Goal: Information Seeking & Learning: Learn about a topic

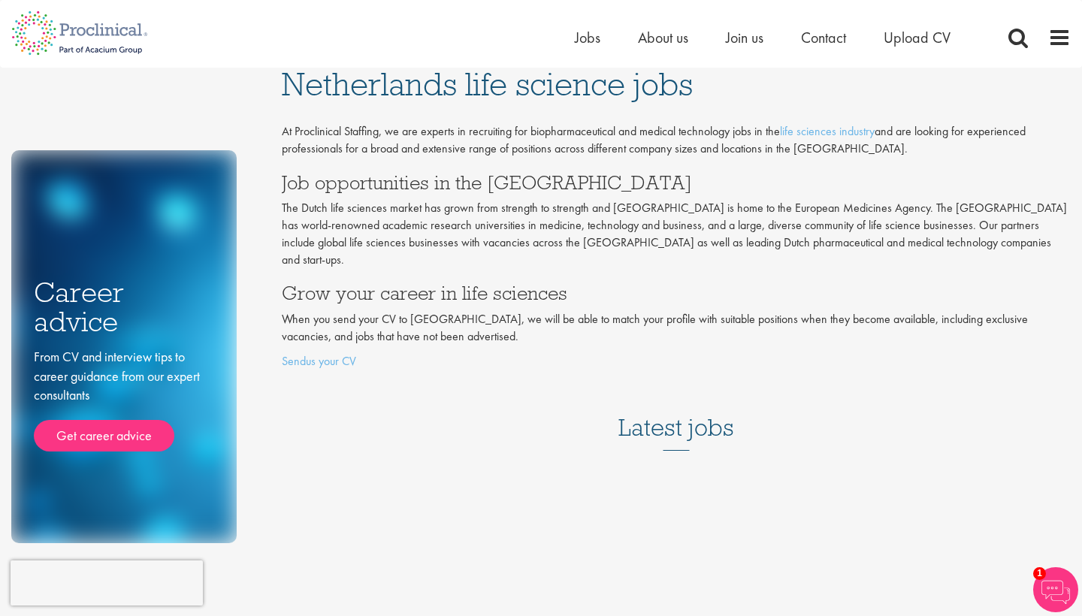
click at [660, 415] on h3 "Latest jobs" at bounding box center [677, 414] width 116 height 74
click at [668, 406] on h3 "Latest jobs" at bounding box center [677, 414] width 116 height 74
click at [751, 35] on span "Join us" at bounding box center [745, 38] width 38 height 20
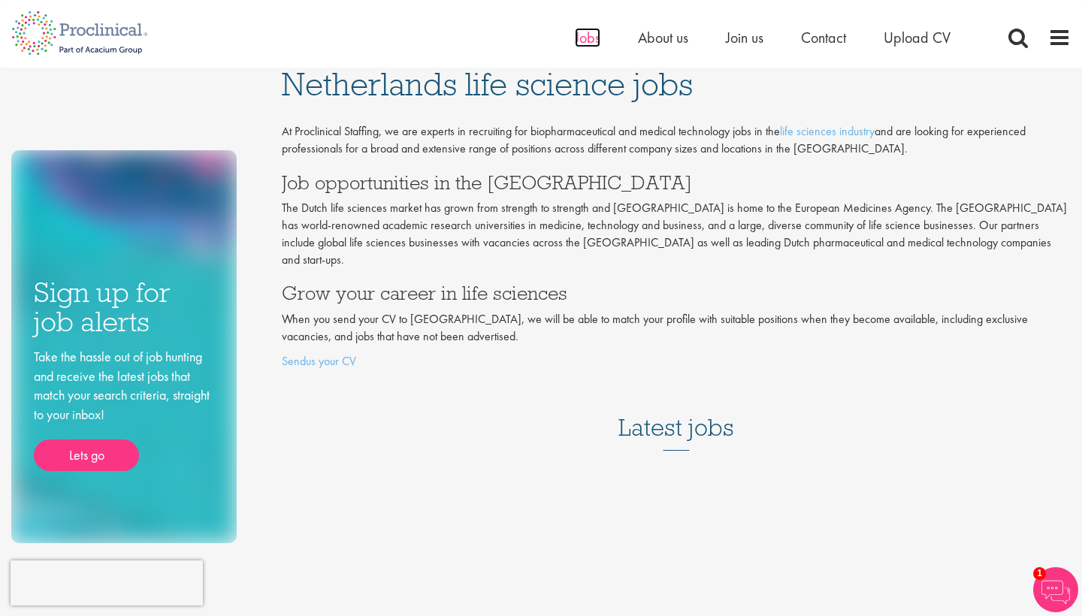
click at [588, 41] on span "Jobs" at bounding box center [588, 38] width 26 height 20
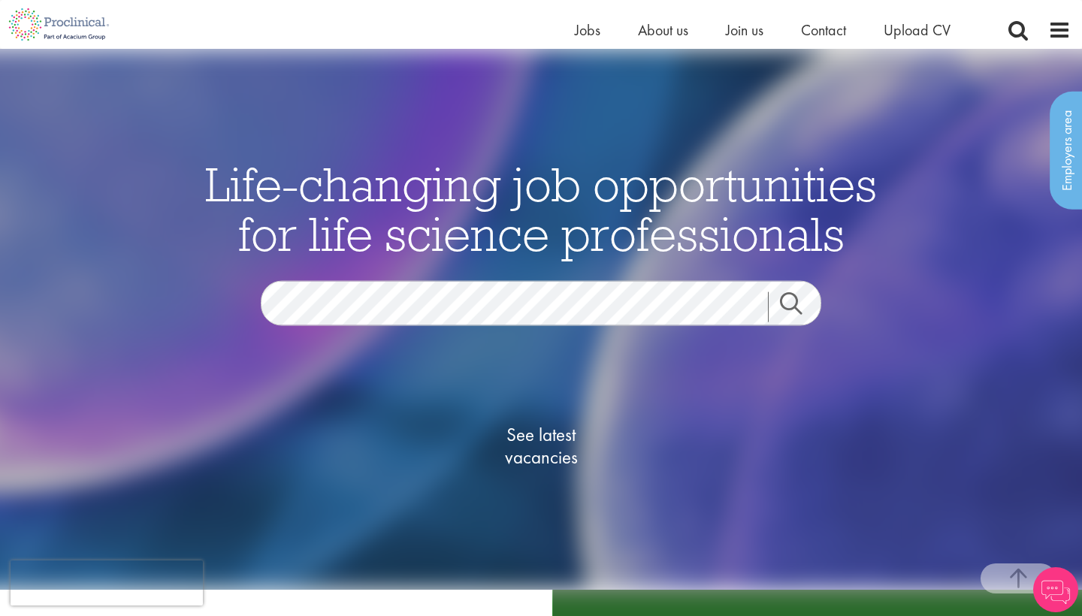
scroll to position [900, 0]
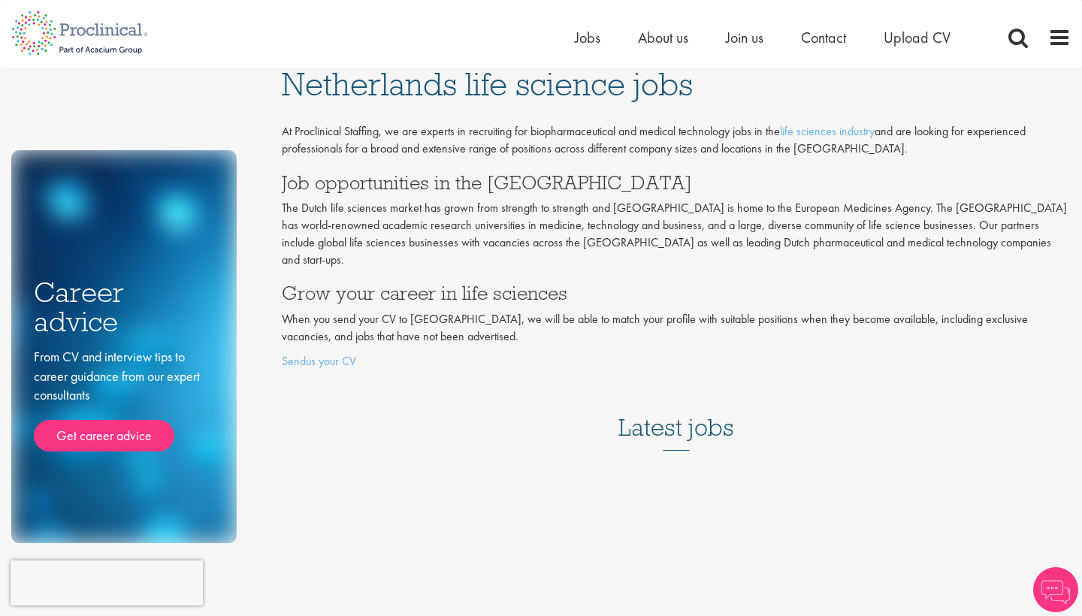
click at [686, 411] on h3 "Latest jobs" at bounding box center [677, 414] width 116 height 74
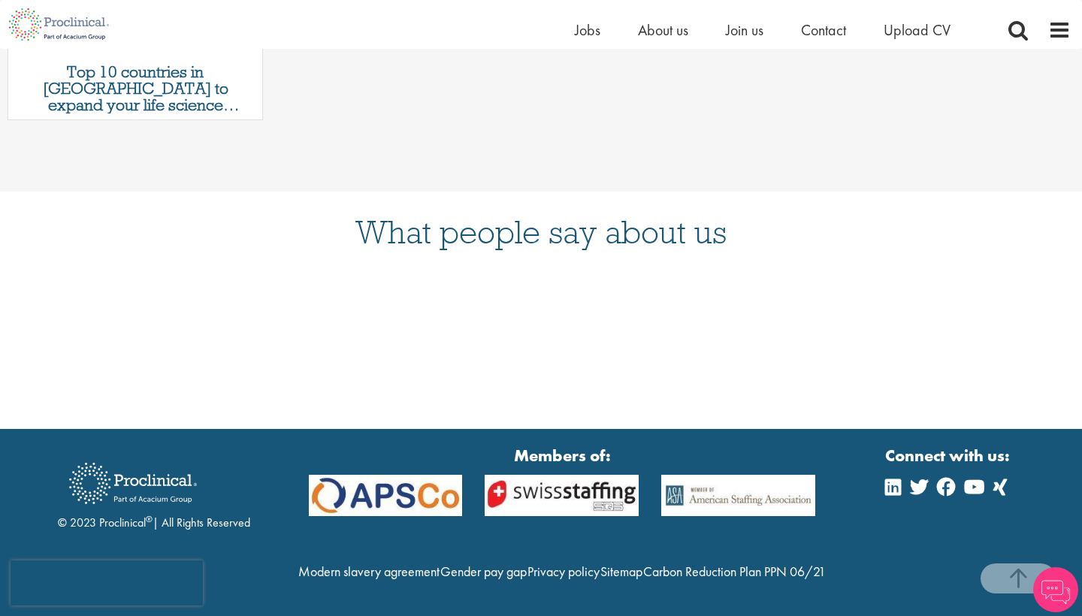
scroll to position [819, 0]
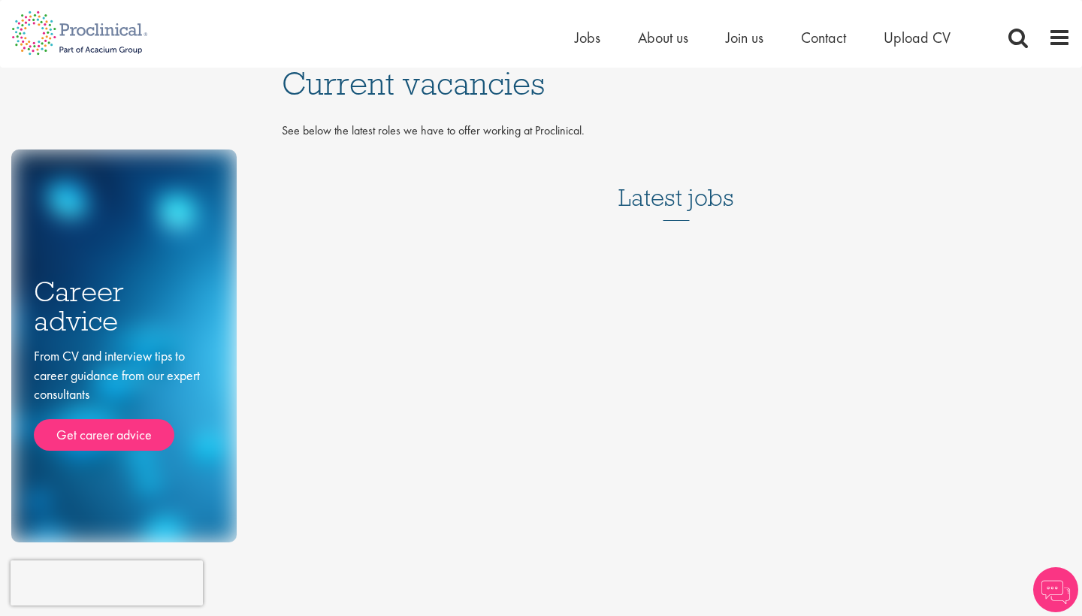
scroll to position [2, 0]
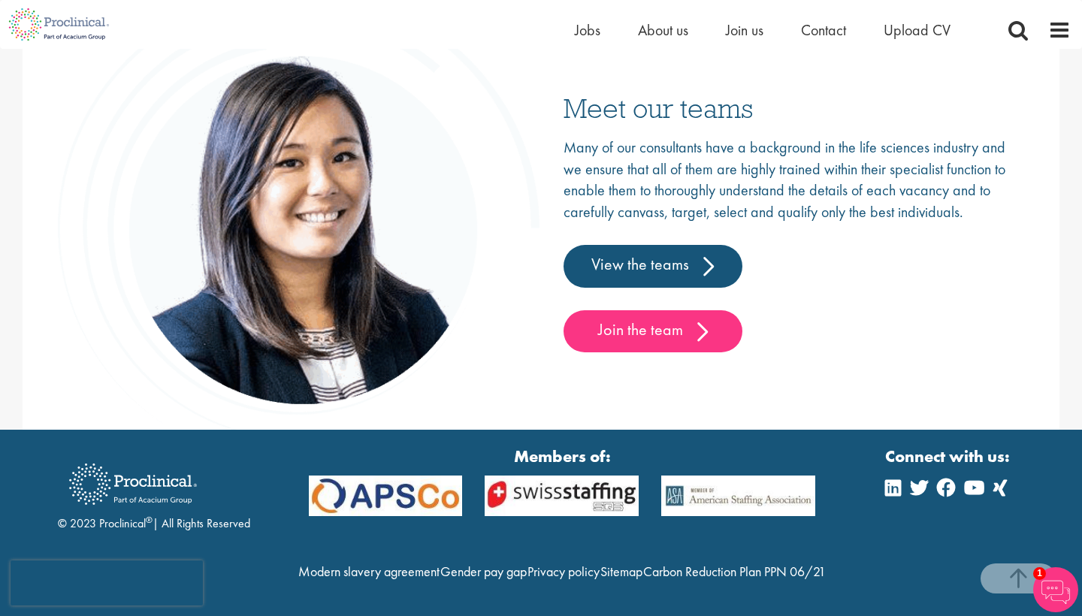
scroll to position [2417, 0]
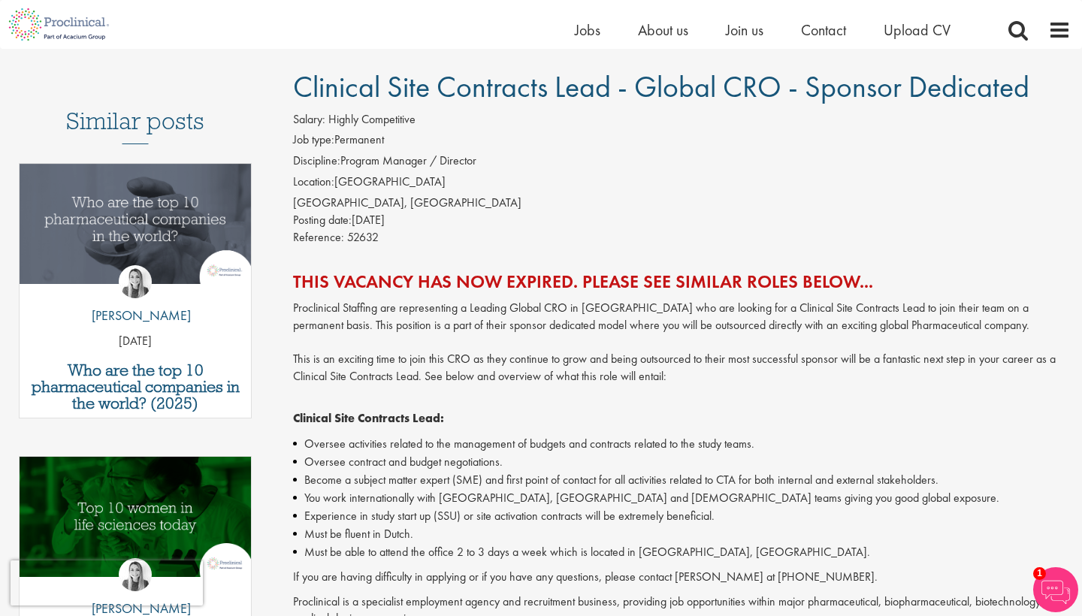
scroll to position [95, 0]
